Goal: Information Seeking & Learning: Compare options

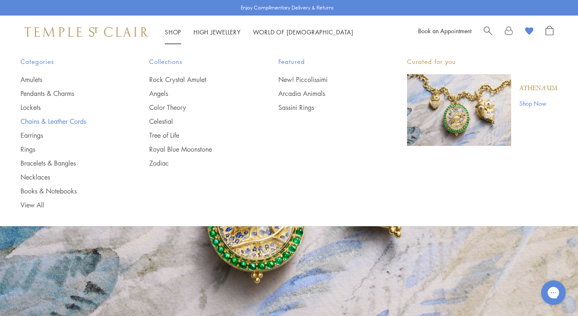
click at [52, 120] on link "Chains & Leather Cords" at bounding box center [68, 121] width 96 height 9
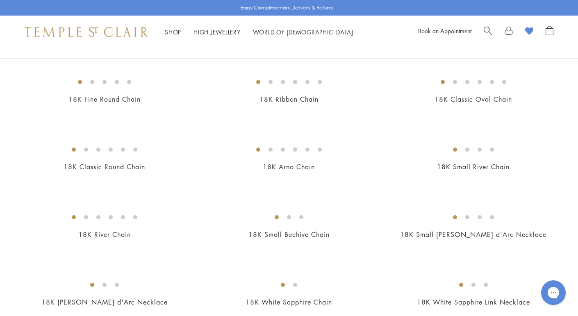
scroll to position [146, 0]
click at [0, 0] on img at bounding box center [0, 0] width 0 height 0
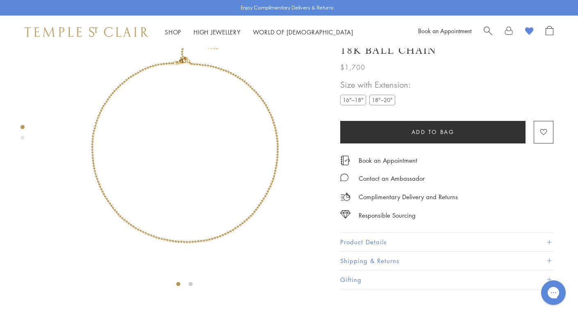
click at [384, 105] on label "18"–20"" at bounding box center [382, 100] width 26 height 10
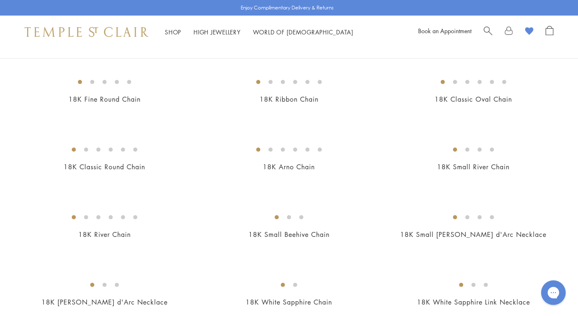
click at [0, 0] on img at bounding box center [0, 0] width 0 height 0
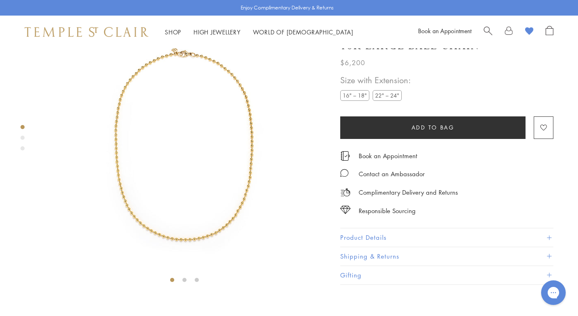
click at [380, 101] on label "22" – 24"" at bounding box center [387, 96] width 29 height 10
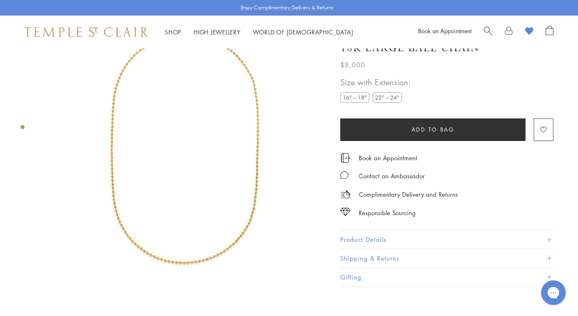
click at [353, 99] on label "16" – 18"" at bounding box center [354, 98] width 29 height 10
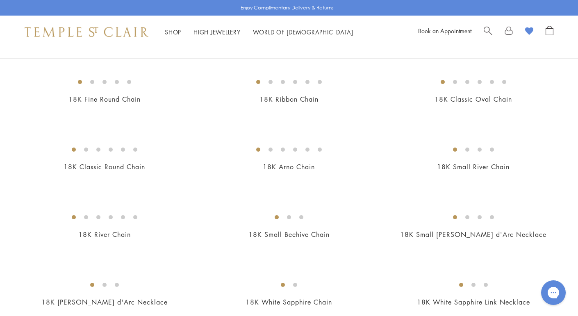
click at [0, 0] on img at bounding box center [0, 0] width 0 height 0
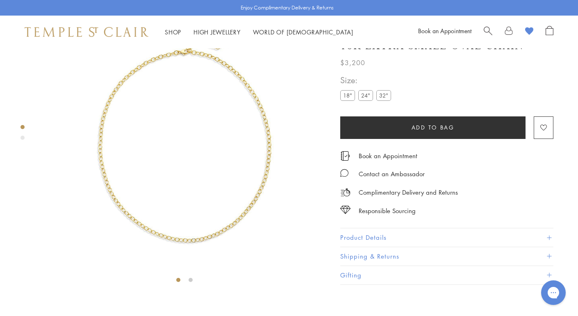
click at [364, 101] on label "24"" at bounding box center [365, 96] width 15 height 10
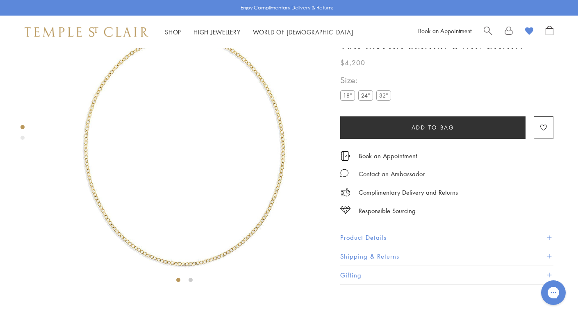
click at [383, 101] on label "32"" at bounding box center [383, 96] width 15 height 10
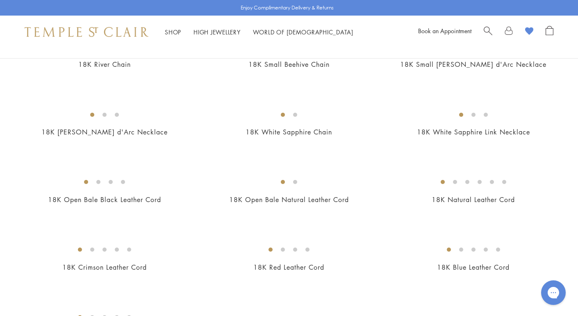
scroll to position [318, 0]
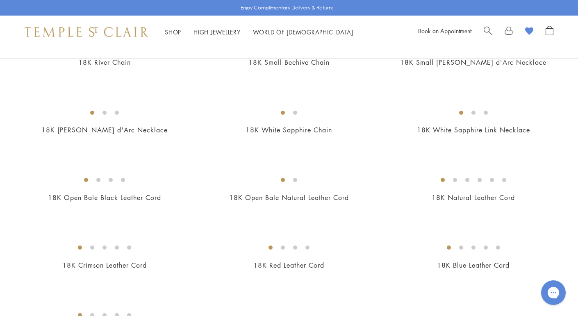
click at [0, 0] on img at bounding box center [0, 0] width 0 height 0
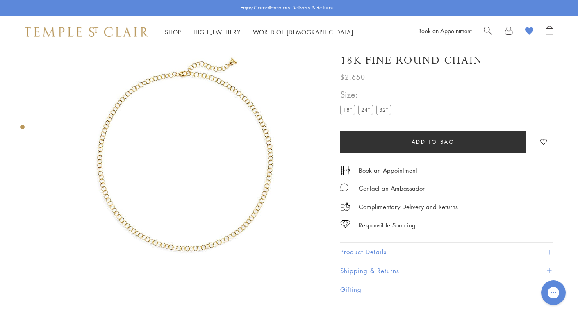
scroll to position [48, 0]
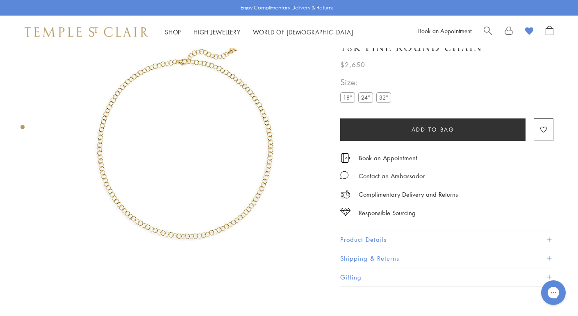
click at [366, 102] on label "24"" at bounding box center [365, 98] width 15 height 10
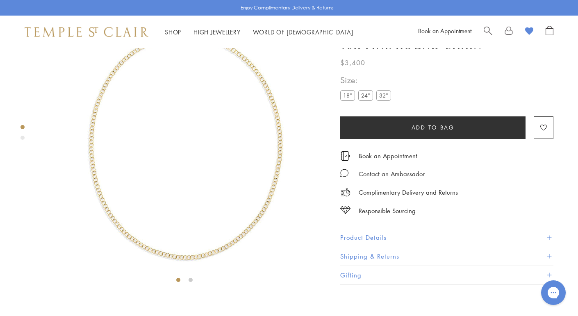
click at [383, 101] on label "32"" at bounding box center [383, 96] width 15 height 10
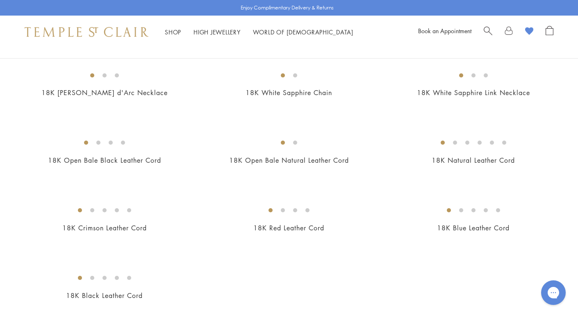
scroll to position [354, 0]
click at [0, 0] on img at bounding box center [0, 0] width 0 height 0
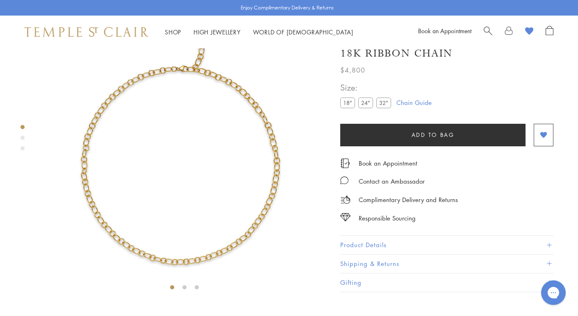
scroll to position [48, 0]
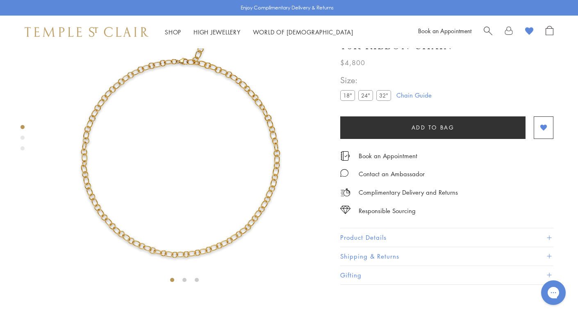
click at [365, 101] on label "24"" at bounding box center [365, 96] width 15 height 10
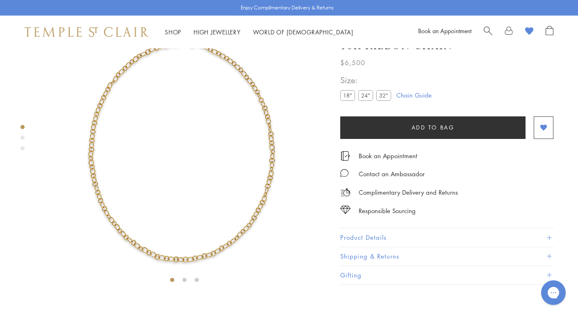
click at [381, 101] on label "32"" at bounding box center [383, 96] width 15 height 10
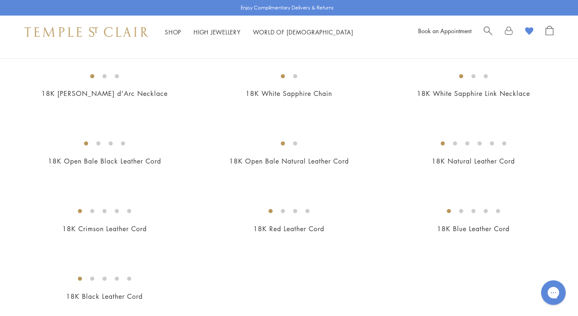
click at [0, 0] on img at bounding box center [0, 0] width 0 height 0
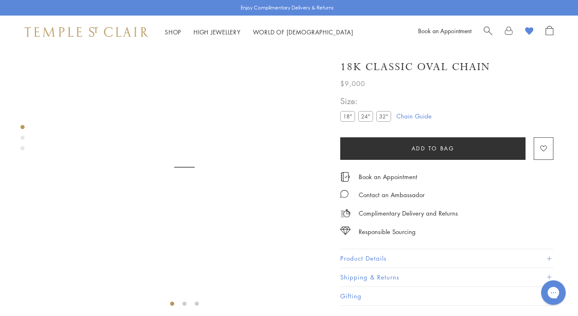
scroll to position [48, 0]
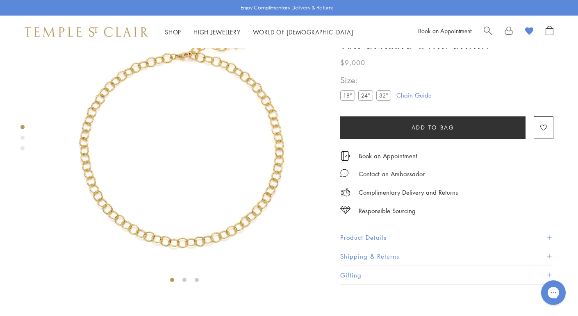
click at [364, 101] on label "24"" at bounding box center [365, 96] width 15 height 10
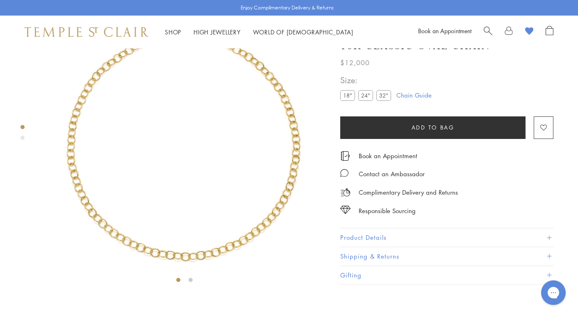
click at [382, 101] on label "32"" at bounding box center [383, 96] width 15 height 10
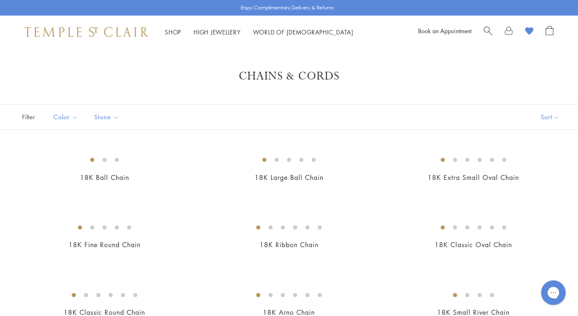
click at [484, 28] on span "Search" at bounding box center [488, 30] width 9 height 9
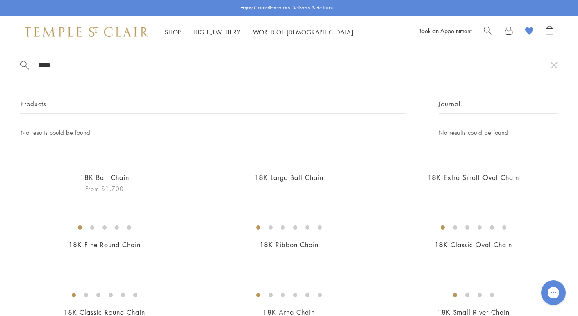
type input "****"
click at [0, 0] on img at bounding box center [0, 0] width 0 height 0
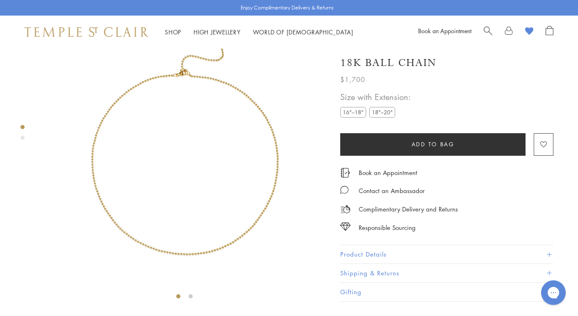
scroll to position [48, 0]
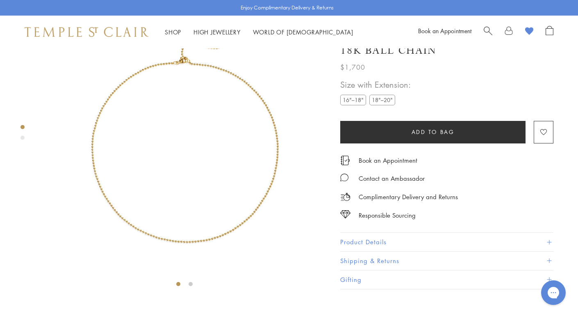
click at [381, 105] on label "18"–20"" at bounding box center [382, 100] width 26 height 10
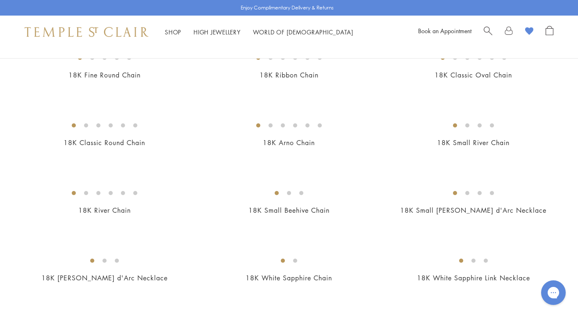
scroll to position [169, 0]
click at [0, 0] on img at bounding box center [0, 0] width 0 height 0
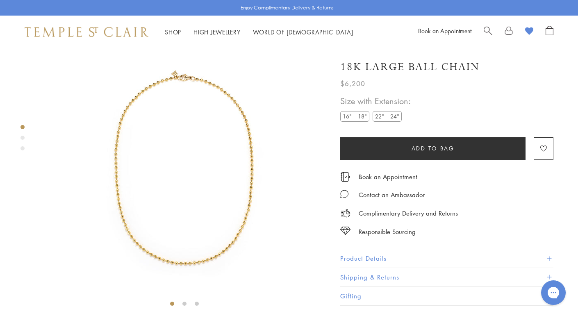
scroll to position [48, 0]
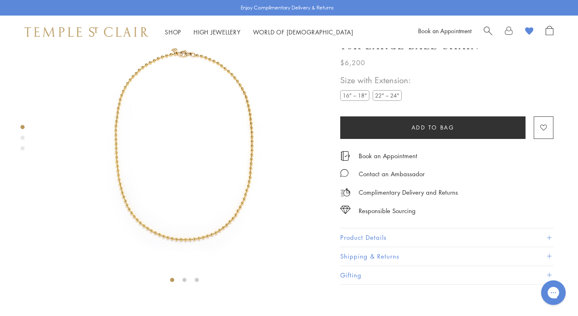
click at [393, 101] on label "22" – 24"" at bounding box center [387, 96] width 29 height 10
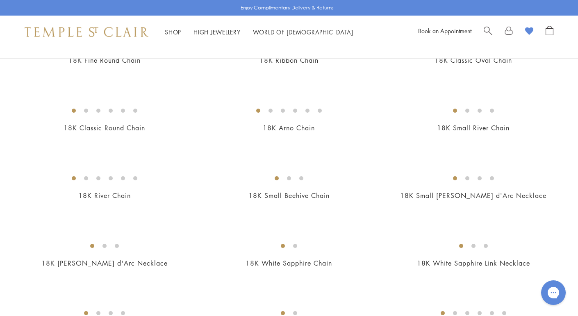
click at [0, 0] on img at bounding box center [0, 0] width 0 height 0
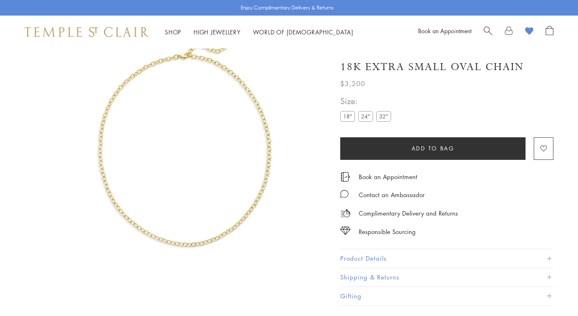
scroll to position [48, 0]
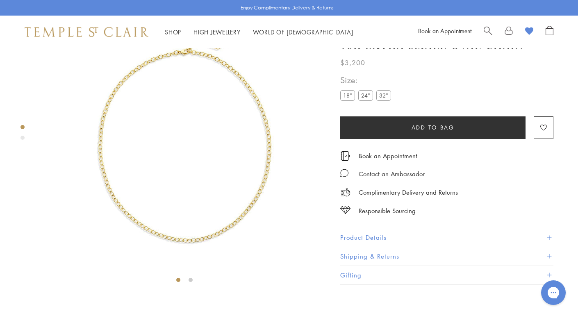
click at [364, 101] on label "24"" at bounding box center [365, 96] width 15 height 10
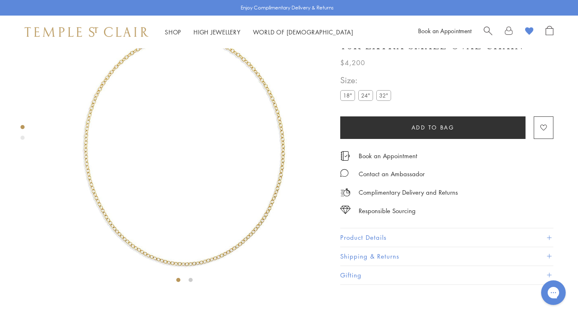
click at [383, 101] on label "32"" at bounding box center [383, 96] width 15 height 10
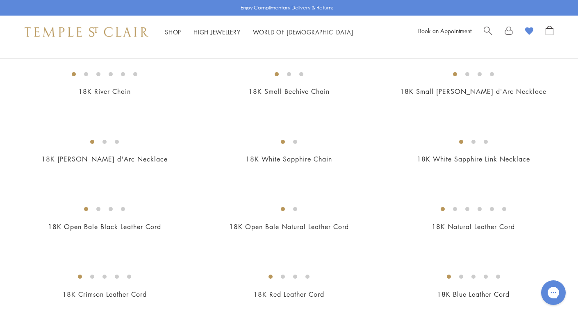
scroll to position [289, 0]
click at [0, 0] on img at bounding box center [0, 0] width 0 height 0
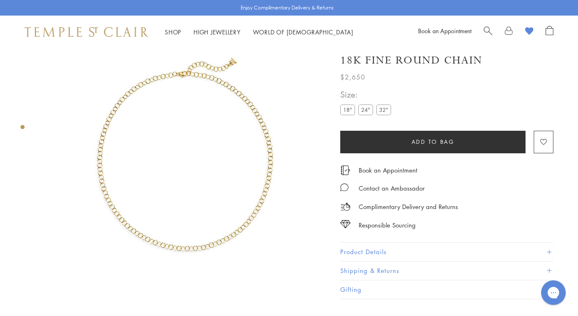
scroll to position [48, 0]
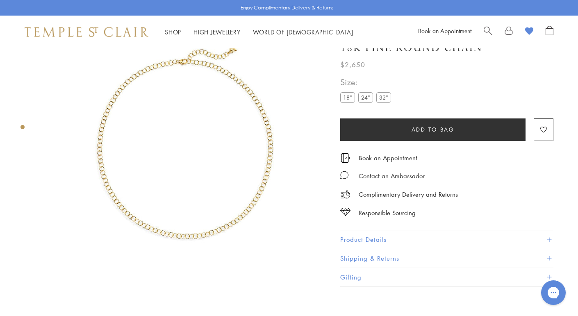
click at [363, 100] on label "24"" at bounding box center [365, 98] width 15 height 10
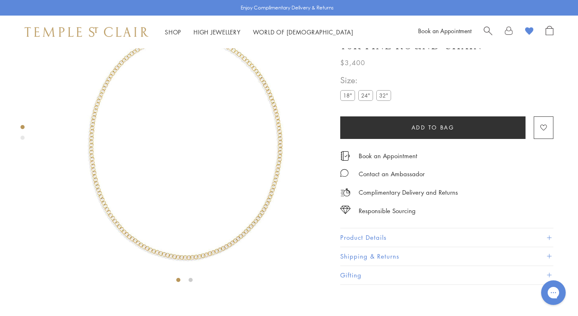
click at [382, 101] on label "32"" at bounding box center [383, 96] width 15 height 10
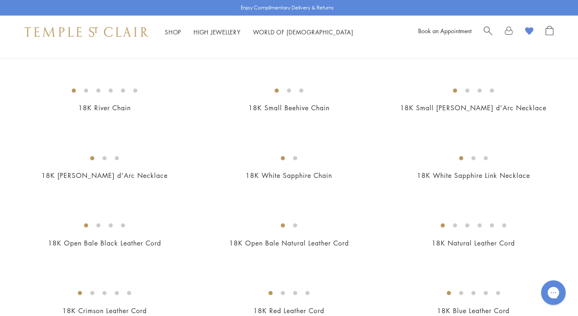
scroll to position [277, 0]
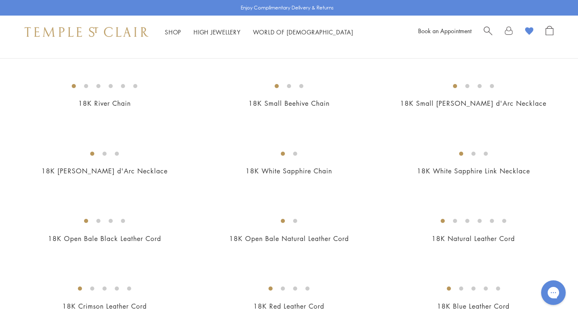
click at [0, 0] on img at bounding box center [0, 0] width 0 height 0
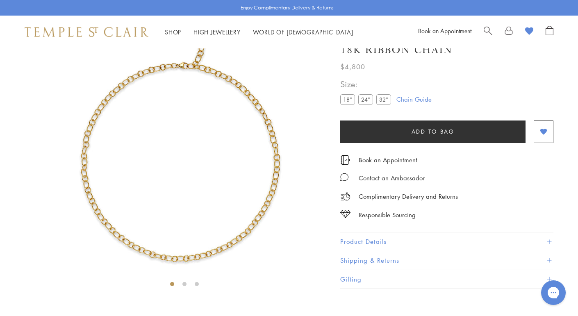
scroll to position [48, 0]
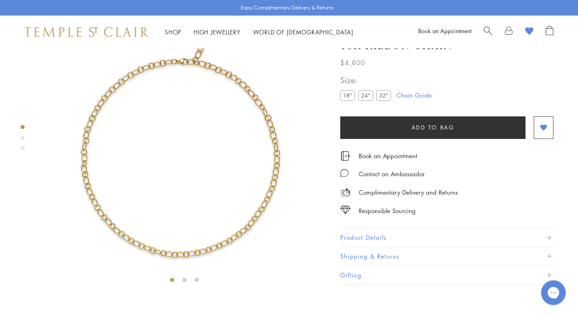
click at [368, 103] on ul "18" 24" 32"" at bounding box center [367, 97] width 54 height 12
click at [367, 101] on label "24"" at bounding box center [365, 96] width 15 height 10
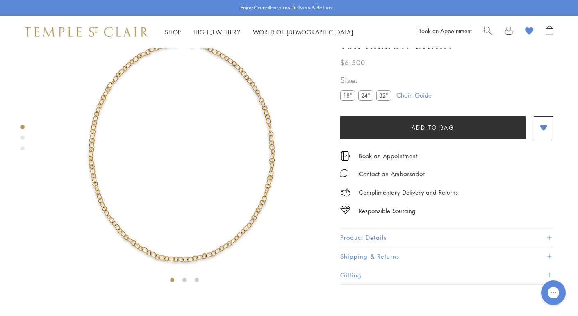
click at [382, 101] on label "32"" at bounding box center [383, 96] width 15 height 10
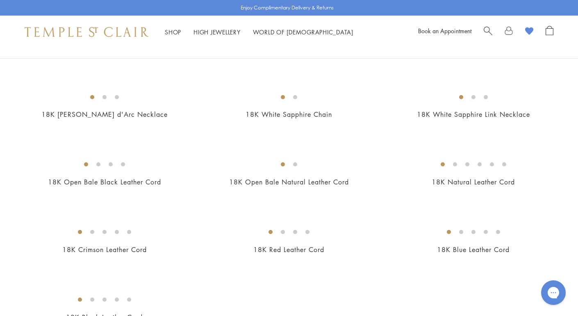
scroll to position [336, 0]
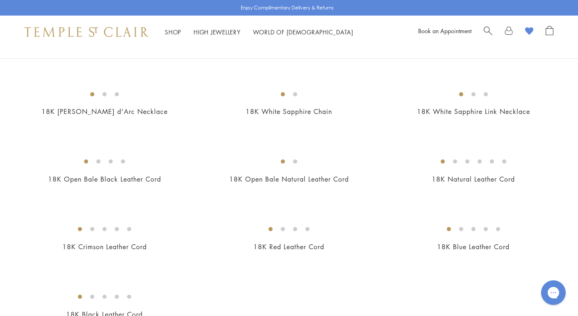
click at [0, 0] on img at bounding box center [0, 0] width 0 height 0
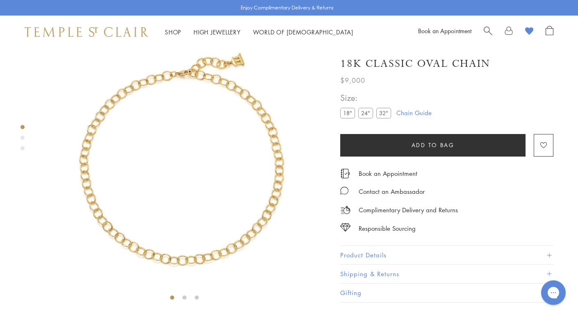
scroll to position [48, 0]
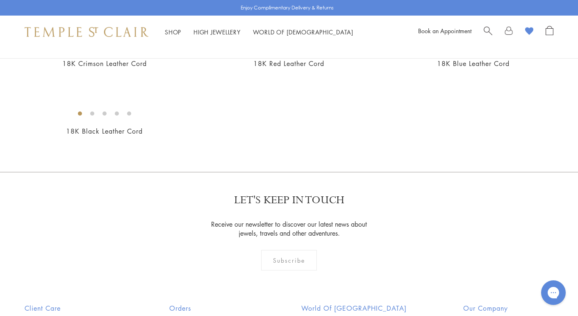
scroll to position [520, 0]
click at [0, 0] on img at bounding box center [0, 0] width 0 height 0
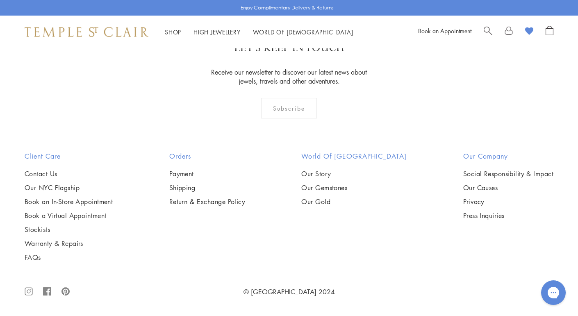
scroll to position [717, 0]
click at [0, 0] on img at bounding box center [0, 0] width 0 height 0
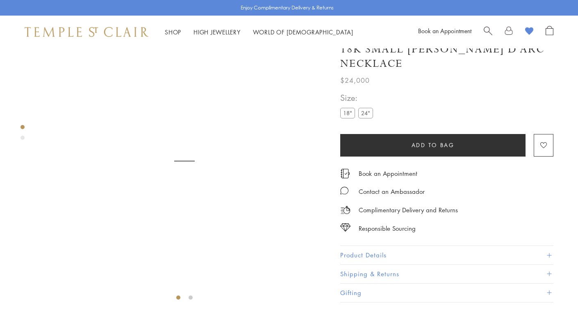
scroll to position [48, 0]
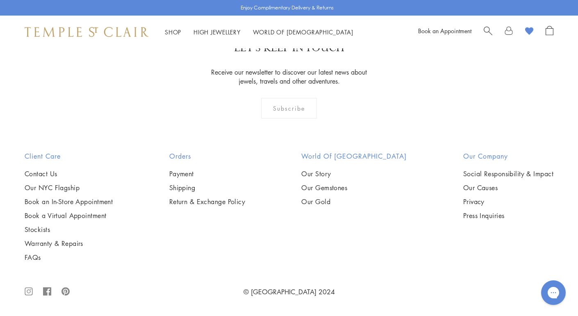
click at [345, 21] on div "Shop Shop Categories Amulets Pendants & Charms Lockets Chains & Leather Cords E…" at bounding box center [289, 32] width 578 height 33
